Goal: Information Seeking & Learning: Learn about a topic

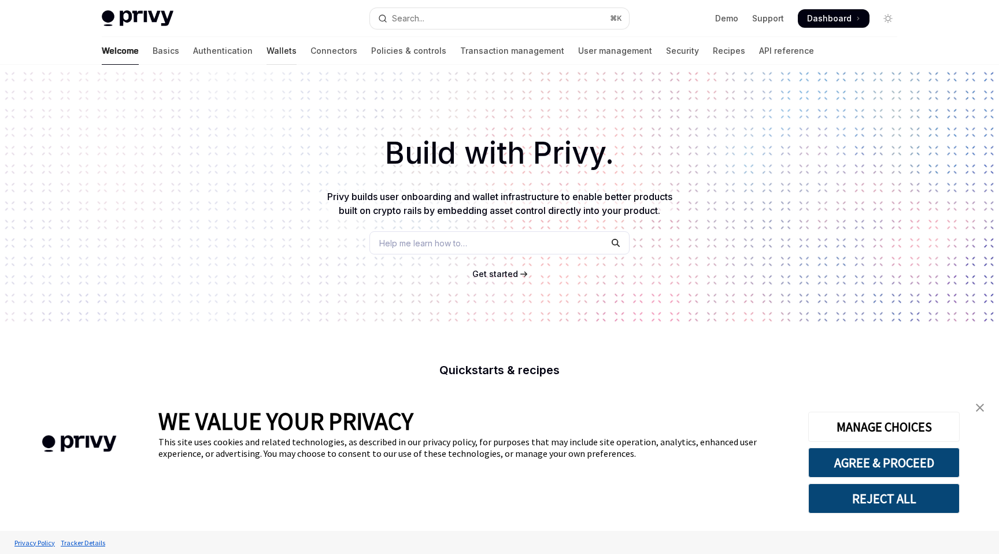
click at [267, 47] on link "Wallets" at bounding box center [282, 51] width 30 height 28
type textarea "*"
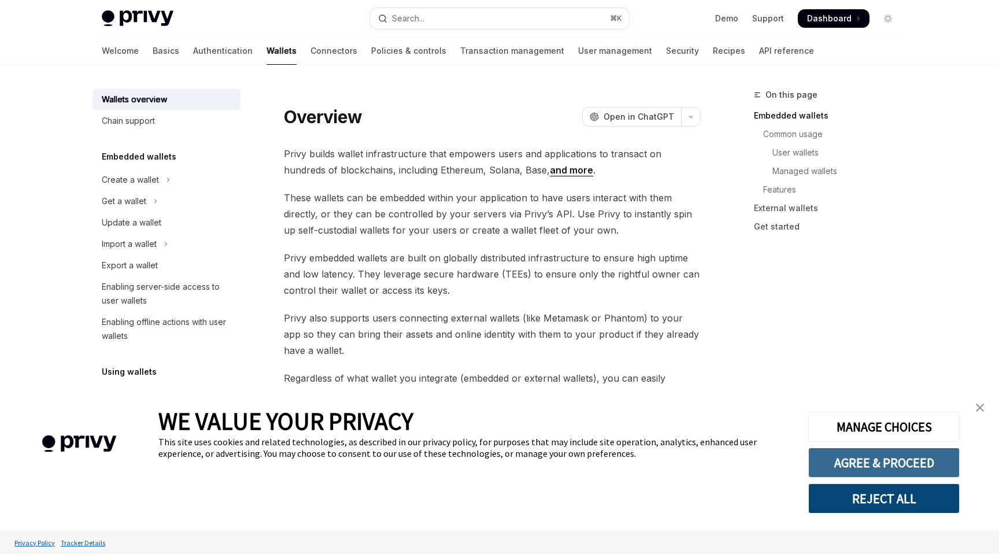
click at [893, 461] on button "AGREE & PROCEED" at bounding box center [883, 462] width 151 height 30
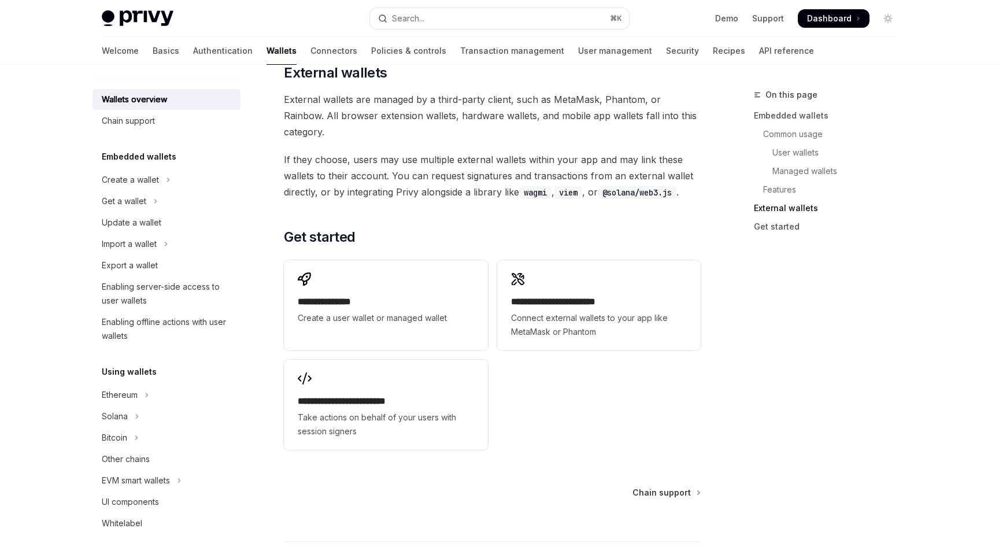
scroll to position [1756, 0]
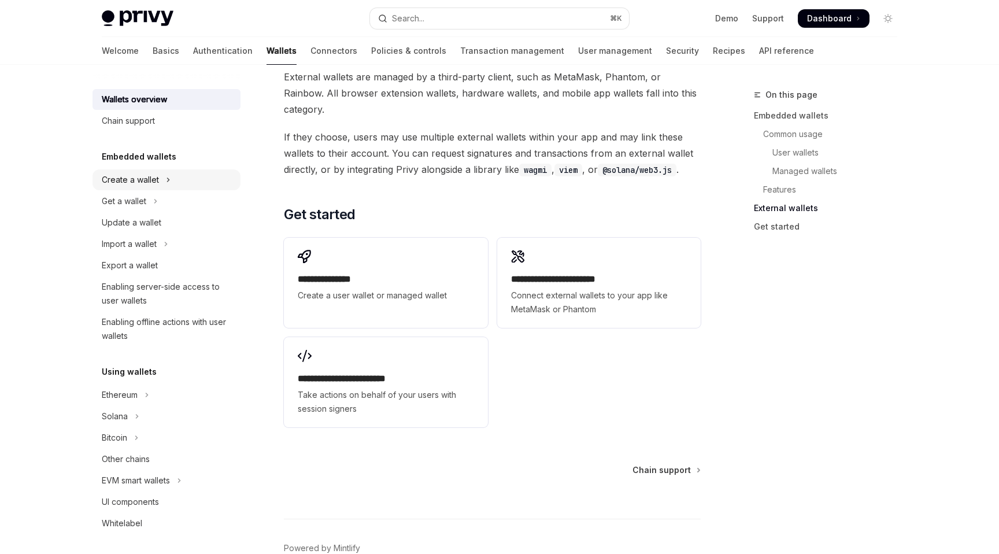
click at [138, 182] on div "Create a wallet" at bounding box center [130, 180] width 57 height 14
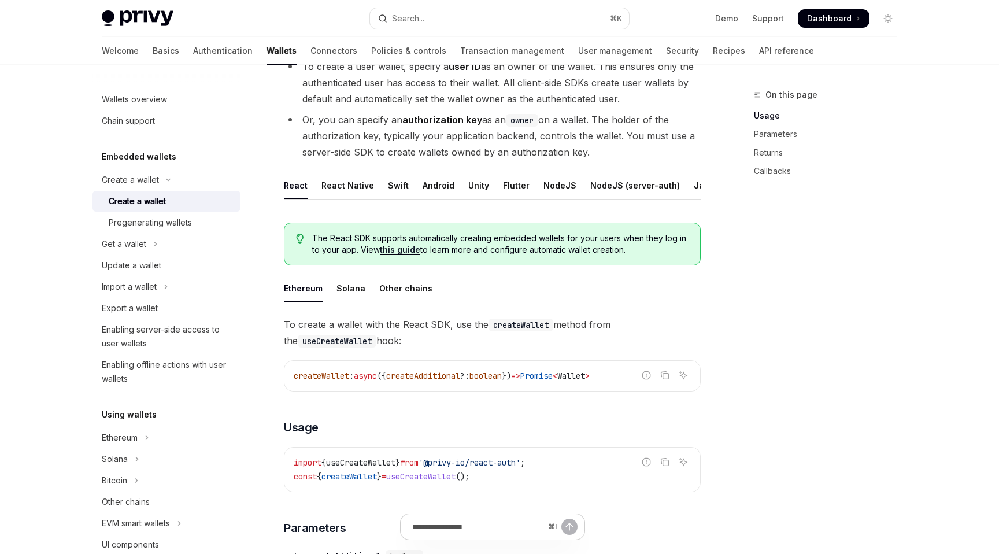
scroll to position [138, 0]
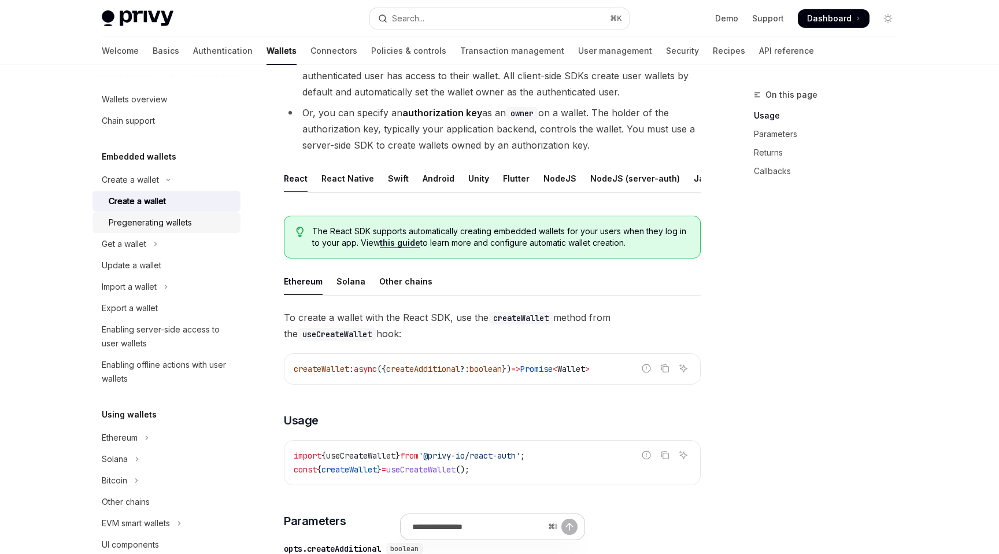
click at [141, 230] on link "Pregenerating wallets" at bounding box center [167, 222] width 148 height 21
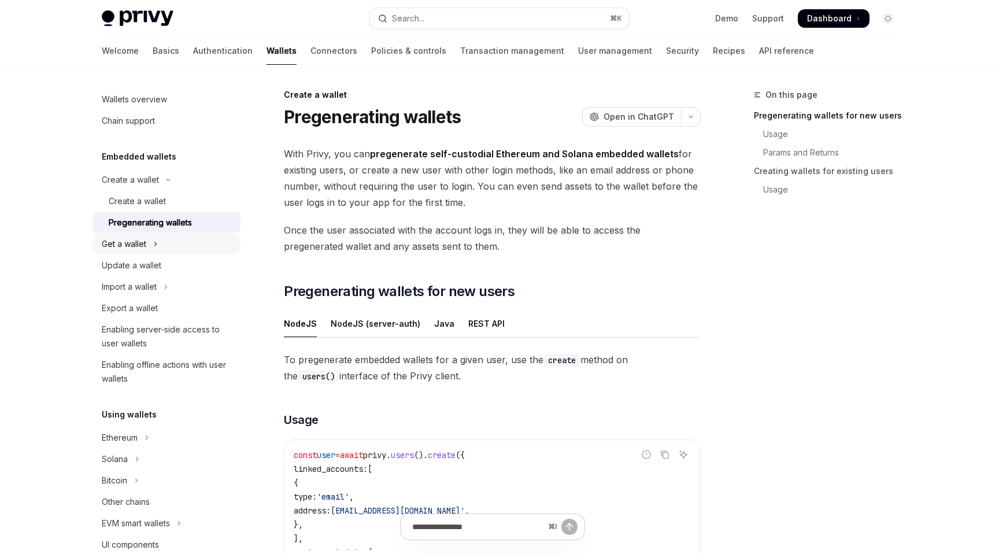
click at [137, 248] on div "Get a wallet" at bounding box center [124, 244] width 45 height 14
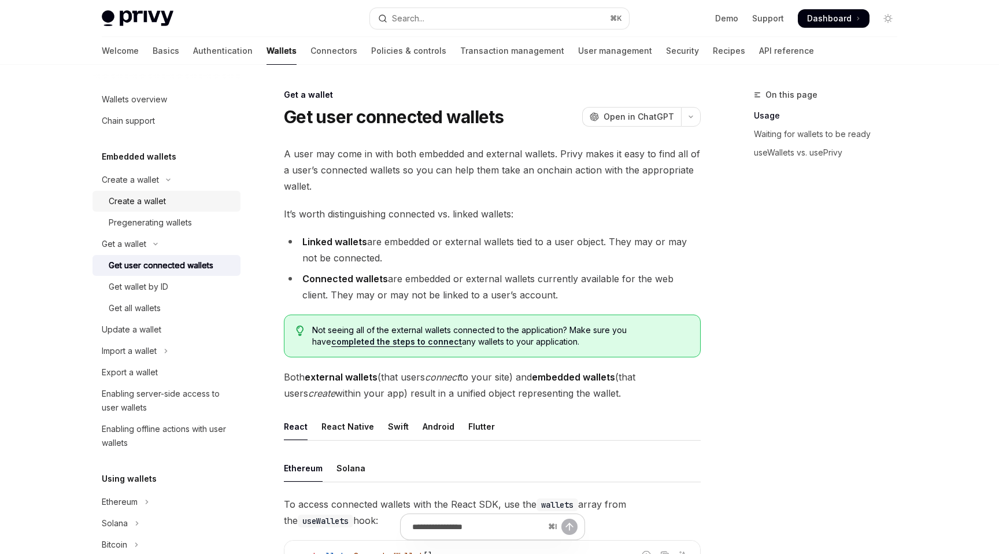
click at [151, 195] on div "Create a wallet" at bounding box center [137, 201] width 57 height 14
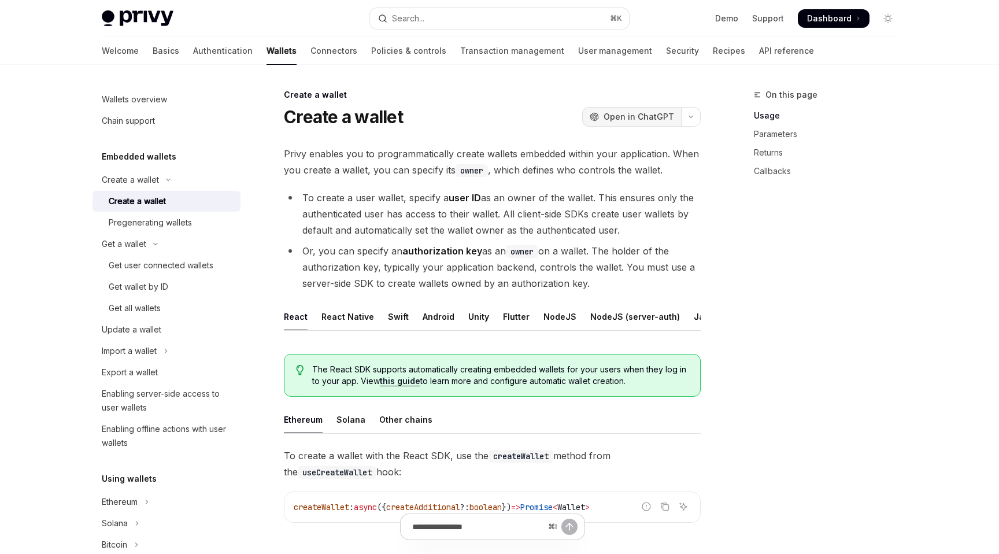
click at [642, 116] on span "Open in ChatGPT" at bounding box center [639, 117] width 71 height 12
click at [193, 53] on link "Authentication" at bounding box center [223, 51] width 60 height 28
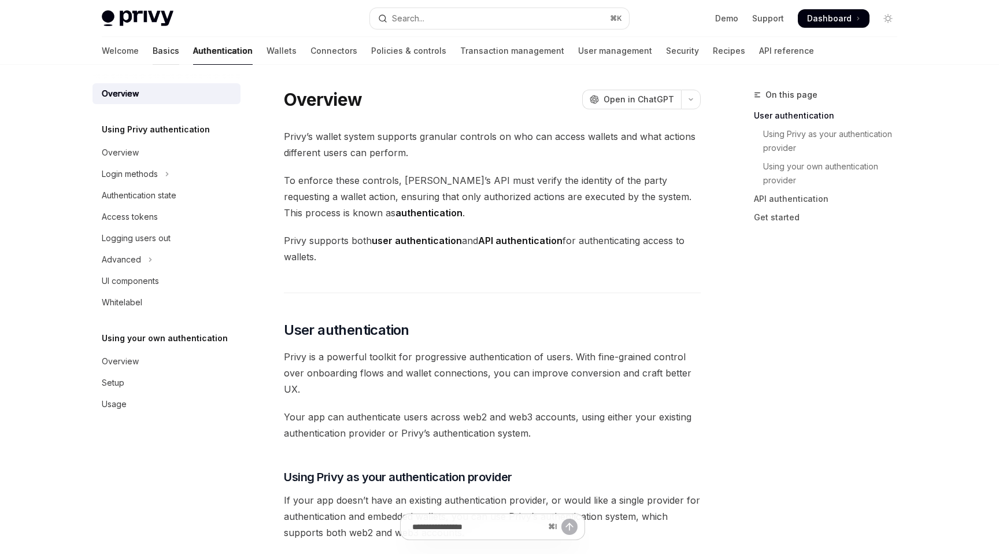
click at [153, 57] on link "Basics" at bounding box center [166, 51] width 27 height 28
type textarea "*"
